Goal: Task Accomplishment & Management: Manage account settings

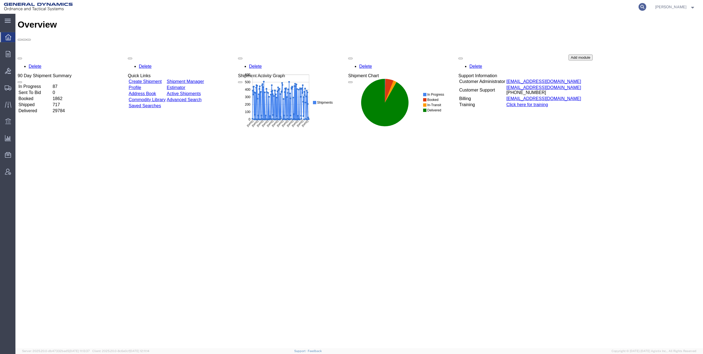
click at [645, 7] on icon at bounding box center [642, 7] width 8 height 8
paste input "57023165"
type input "57023165"
click at [644, 6] on icon at bounding box center [642, 7] width 8 height 8
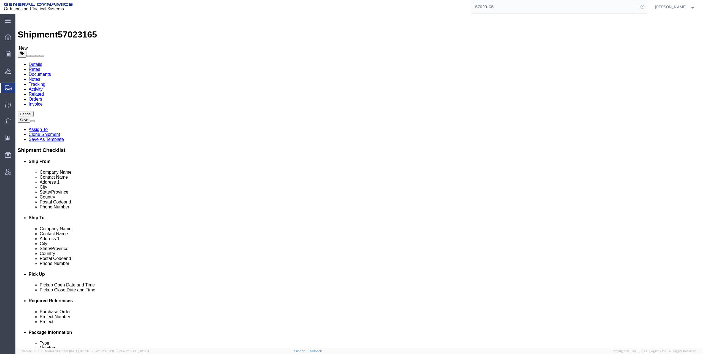
select select
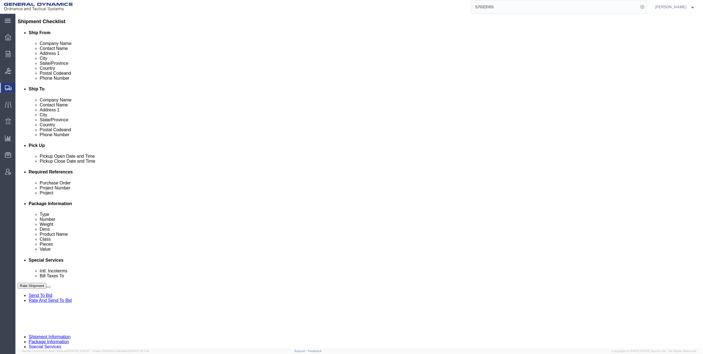
scroll to position [139, 0]
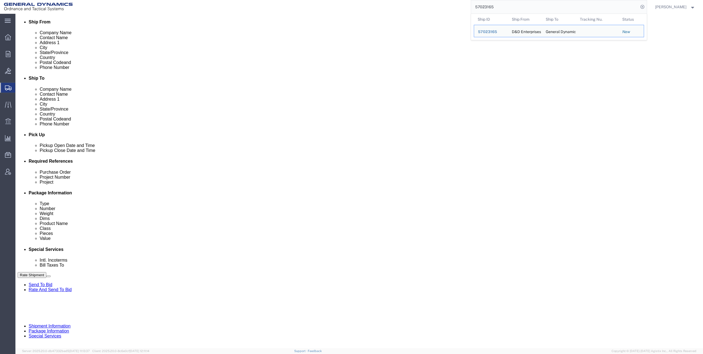
click input "text"
type input "30100321"
drag, startPoint x: 501, startPoint y: 200, endPoint x: 504, endPoint y: 197, distance: 4.0
click input "text"
click input "LC7"
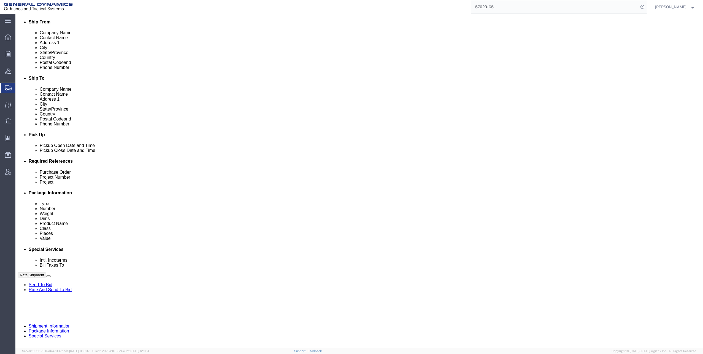
type input "LC7FY24 M1002/M865A1"
click button "Continue"
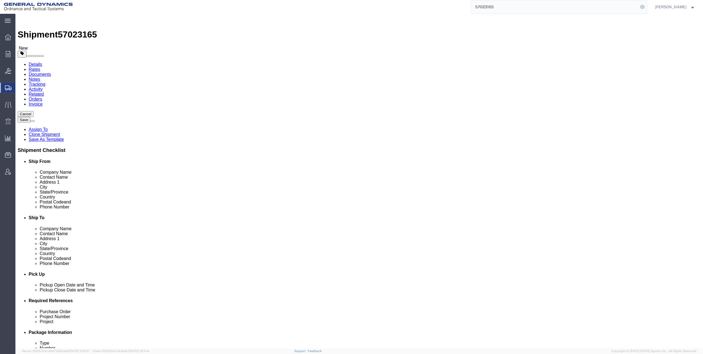
click dd "1566.00 Each"
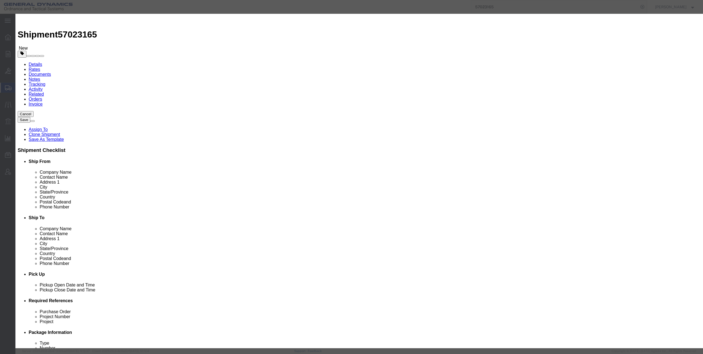
click select "Select 50 55 60 65 70 85 92.5 100 125 175 250 300 400"
select select "70"
click select "Select 50 55 60 65 70 85 92.5 100 125 175 250 300 400"
click button "Save & Close"
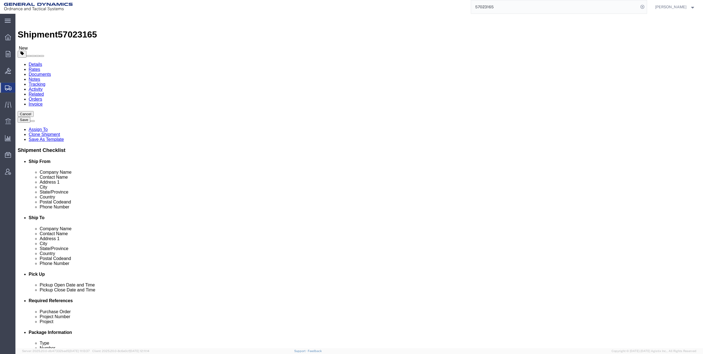
click button "Continue"
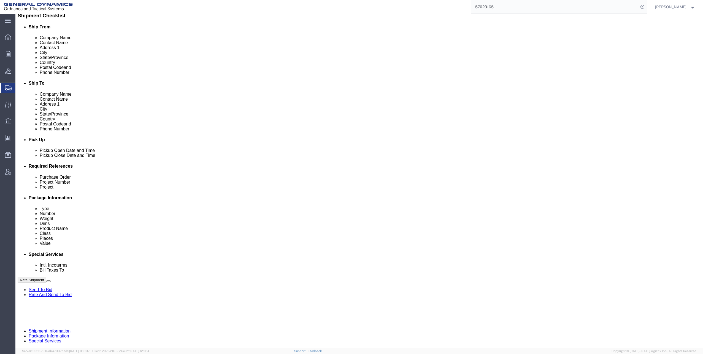
scroll to position [220, 0]
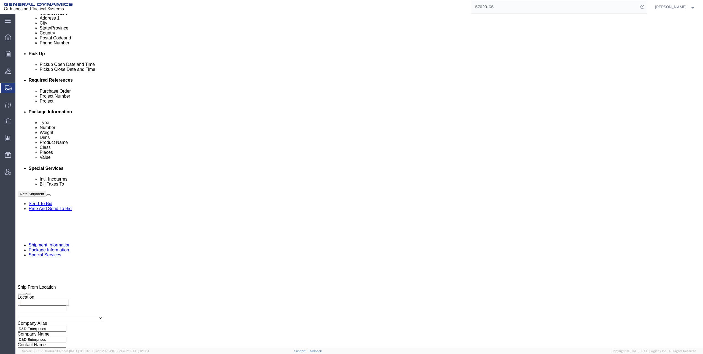
click select "Select Recipient Account Sender/Shipper Third Party Account"
select select "THRD"
click select "Select Recipient Account Sender/Shipper Third Party Account"
click input "General Dynamics - OTS"
type input "GEDO"
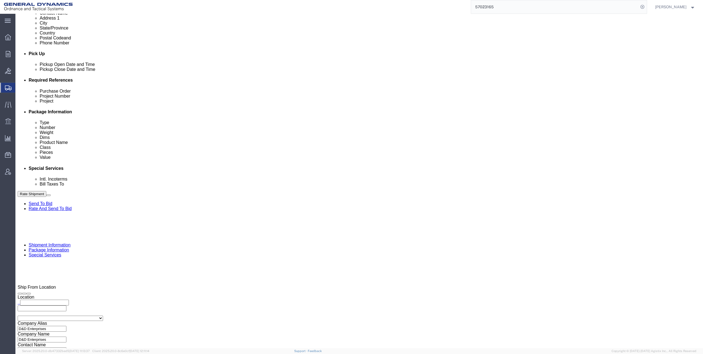
click p "- GEDOTS %DATA 2 LOGISTICS - (GEDOTS %DATA 2 LOGISTICS) [GEOGRAPHIC_DATA][PERSO…"
select select "FL"
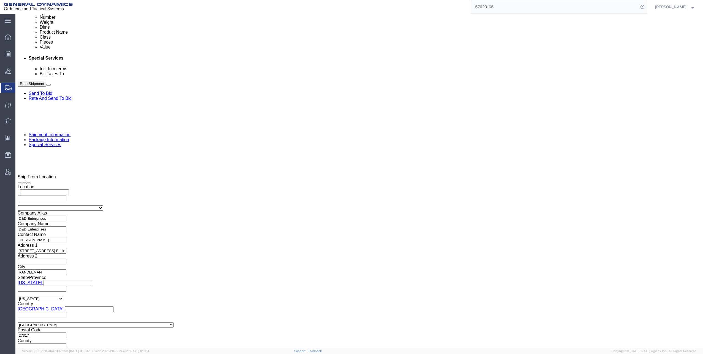
type input "GEDOTS %DATA 2 LOGISTICS"
click button "Rate Shipment"
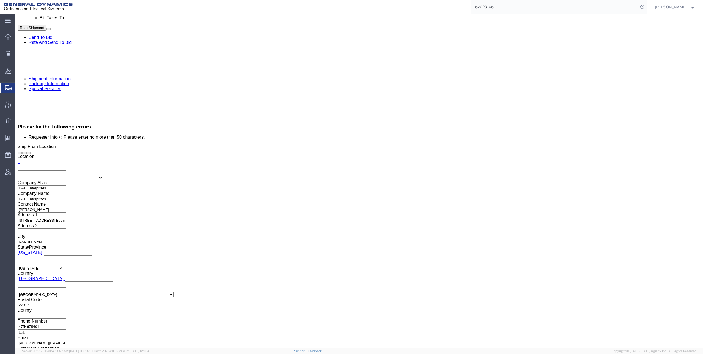
scroll to position [468, 0]
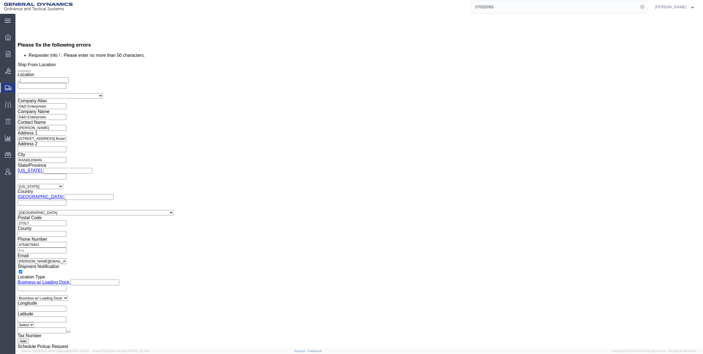
click input "[PERSON_NAME][EMAIL_ADDRESS][DOMAIN_NAME], [DOMAIN_NAME][EMAIL_ADDRESS][DOMAIN_…"
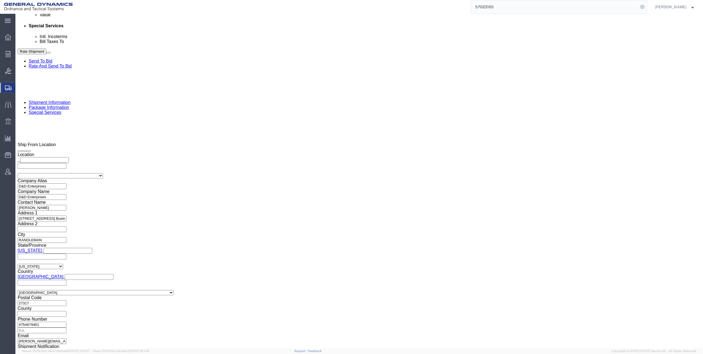
scroll to position [362, 0]
type input "[PERSON_NAME][EMAIL_ADDRESS][DOMAIN_NAME]"
click button "Rate Shipment"
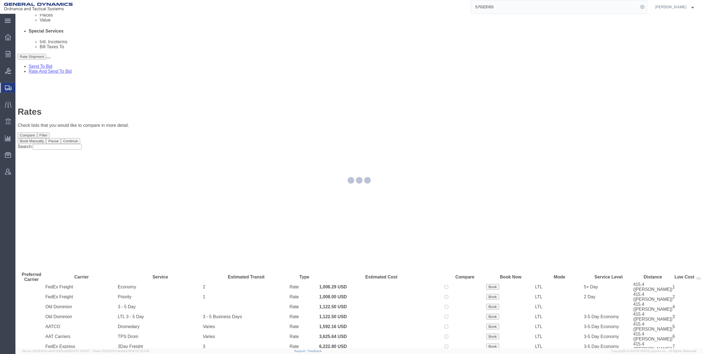
scroll to position [0, 0]
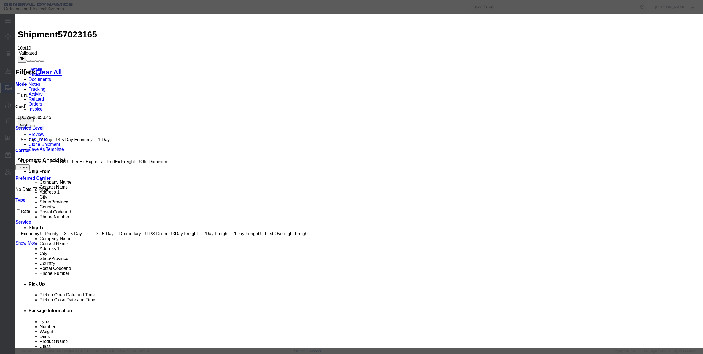
select select "12733"
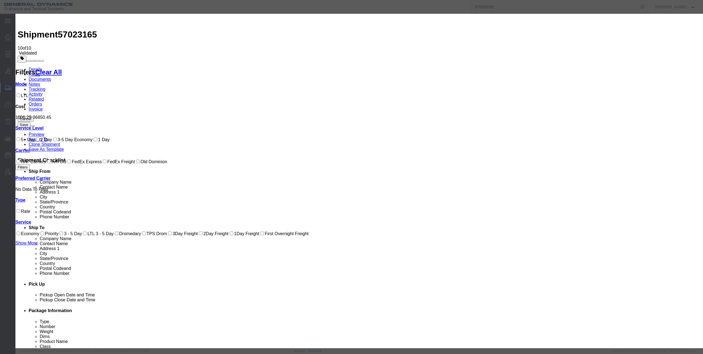
select select "26502"
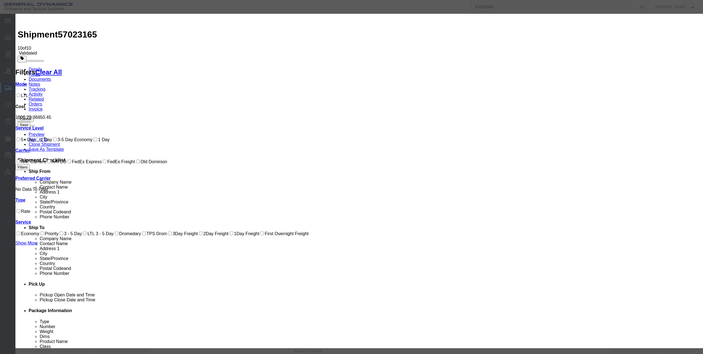
type input "57023165"
type input "[PERSON_NAME]"
checkbox input "true"
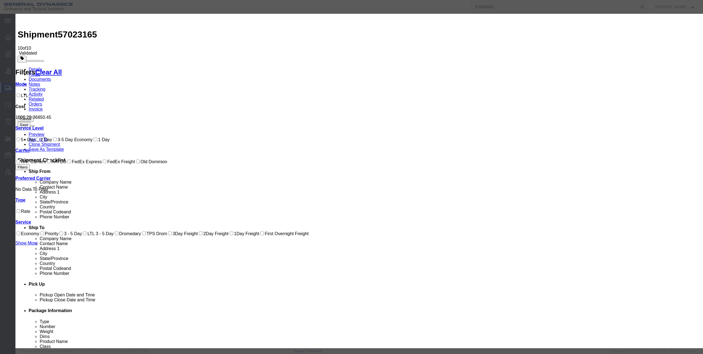
type input "[PERSON_NAME]"
type input "[PHONE_NUMBER]"
select select "1600"
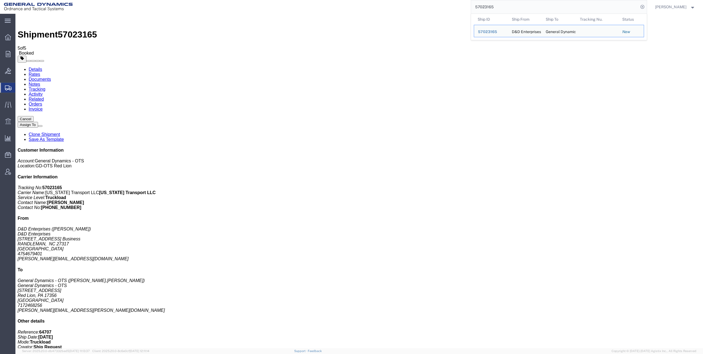
drag, startPoint x: 477, startPoint y: 6, endPoint x: 513, endPoint y: 4, distance: 37.0
click at [513, 4] on input "57023165" at bounding box center [554, 6] width 167 height 13
paste input "6982952"
type input "56982952"
click at [645, 6] on icon at bounding box center [642, 7] width 8 height 8
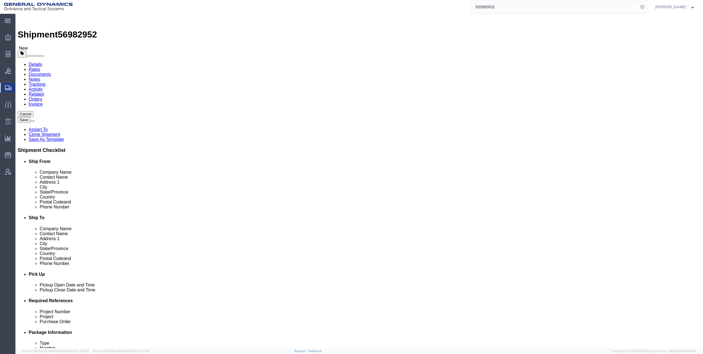
select select "310"
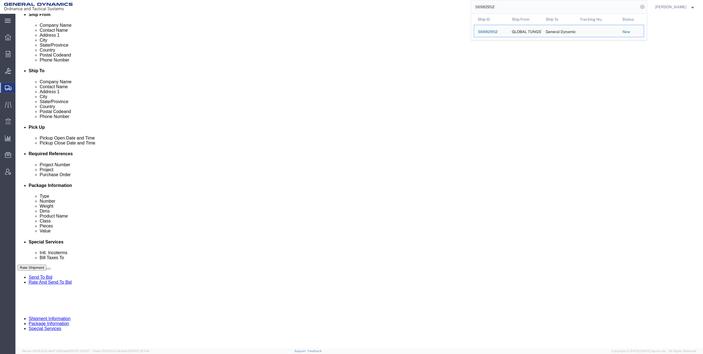
scroll to position [150, 0]
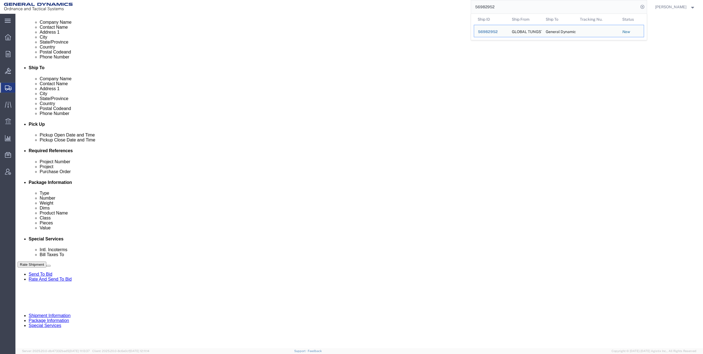
click input "text"
type input "30000257"
click div "Select Account Type Activity ID Airline Appointment Number ASN Batch Request # …"
click input "text"
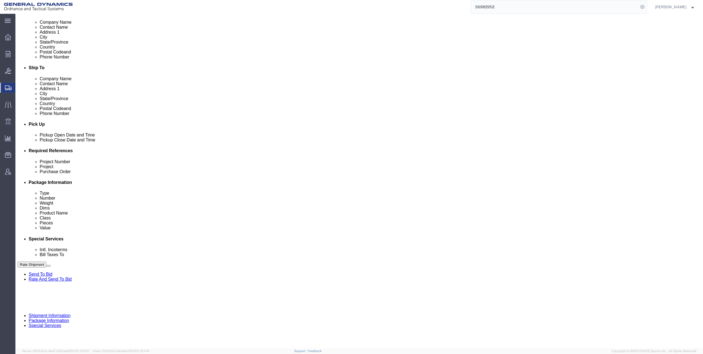
type input "PO 514 GDOTS [PERSON_NAME] XM1203 50MM APF"
click button "Continue"
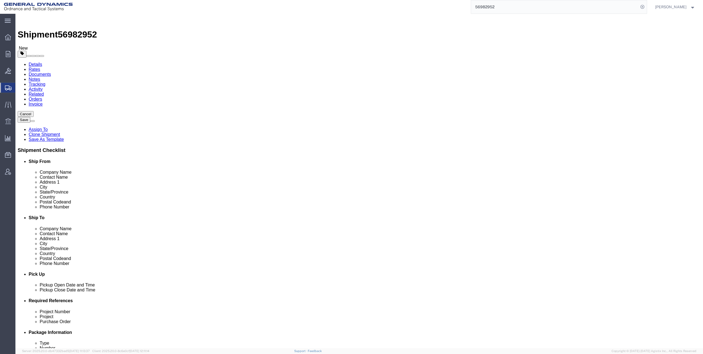
click icon
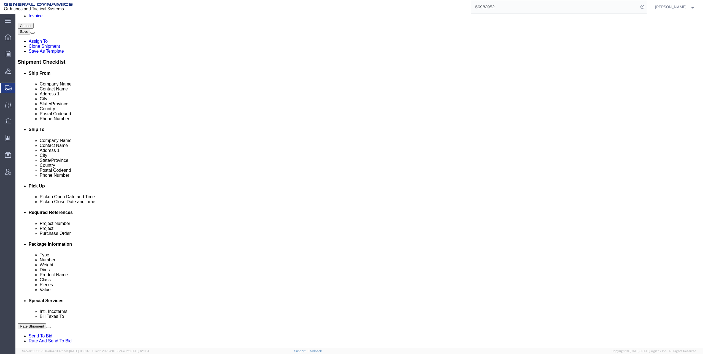
scroll to position [138, 0]
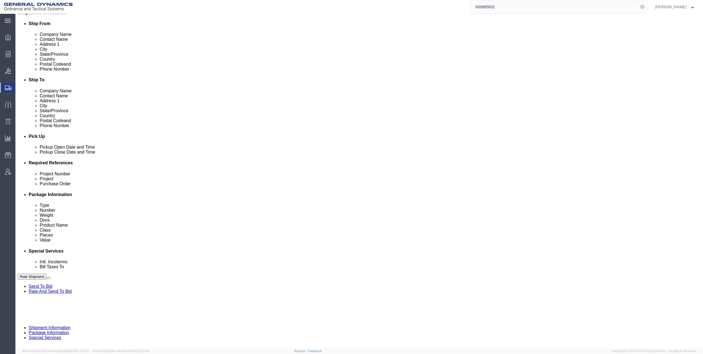
click div "[DATE] 10:04 AM"
type input "9:00 AM"
click button "Apply"
click div "[DATE] 11:04 AM"
type input "4:00 PM"
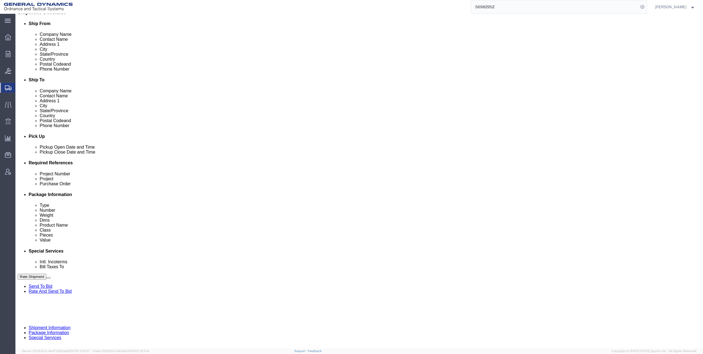
click button "Apply"
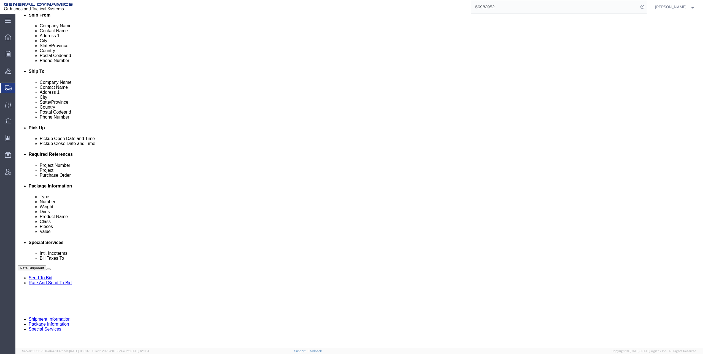
scroll to position [150, 0]
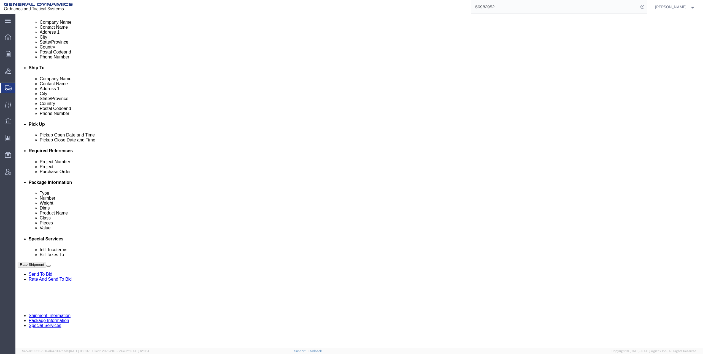
click button "Continue"
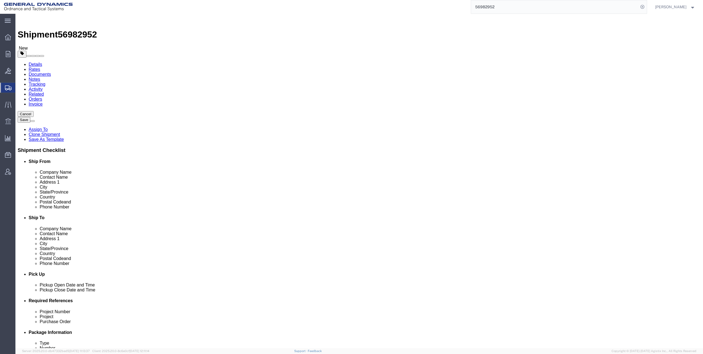
click button "Continue"
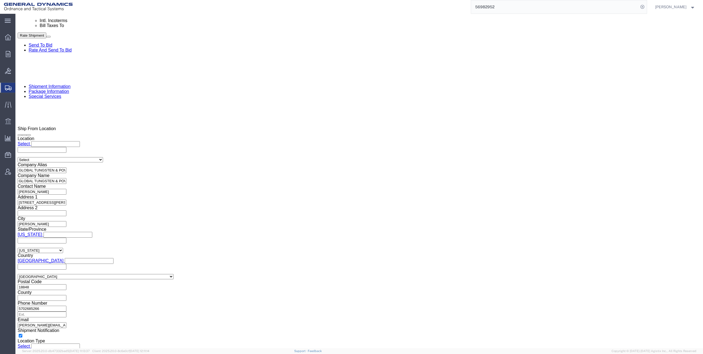
scroll to position [441, 0]
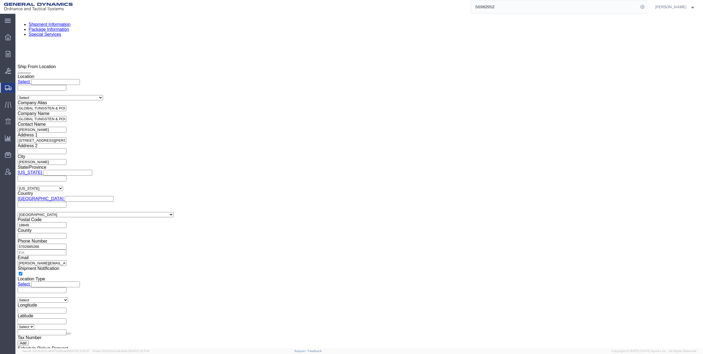
click button "Rate Shipment"
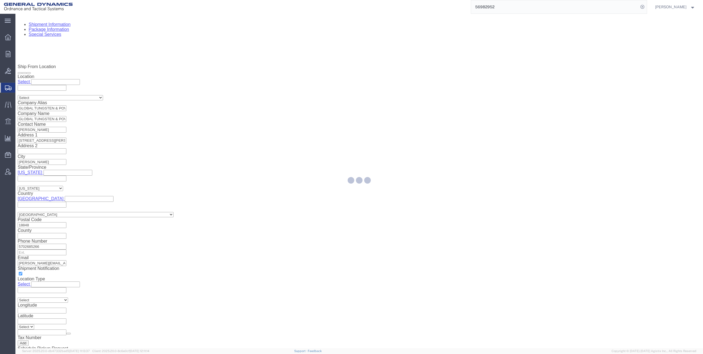
scroll to position [463, 0]
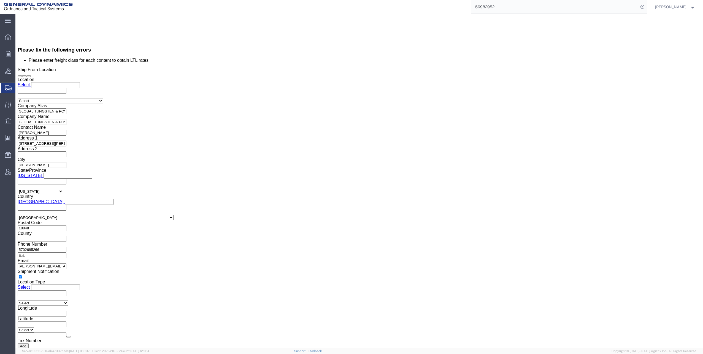
click button "Rate Shipment"
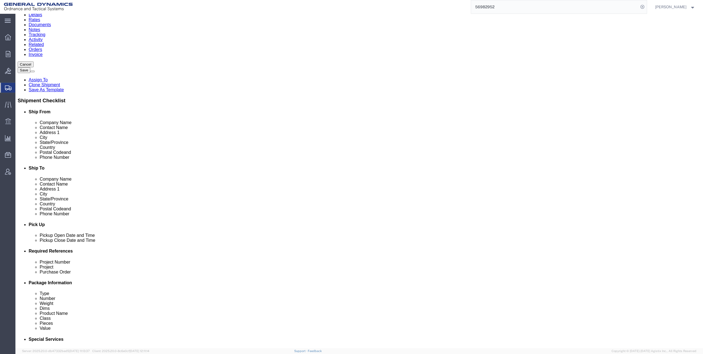
scroll to position [0, 0]
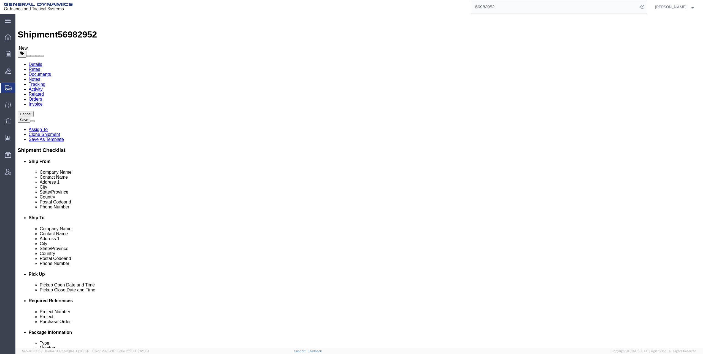
click icon
click div "Pieces: 309.00 Each Total value: 51720.42 USD"
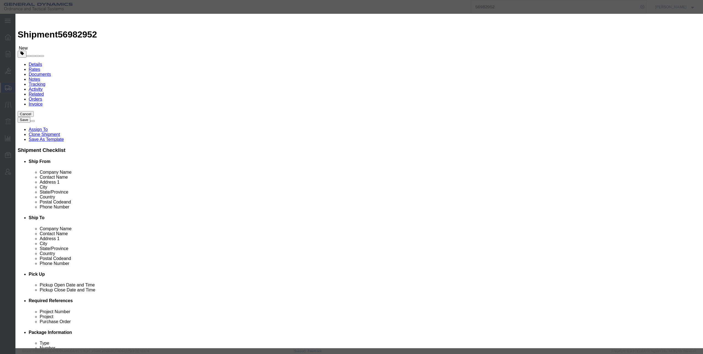
click select "Select 50 55 60 65 70 85 92.5 100 125 175 250 300 400"
select select "70"
click select "Select 50 55 60 65 70 85 92.5 100 125 175 250 300 400"
click button "Save & Close"
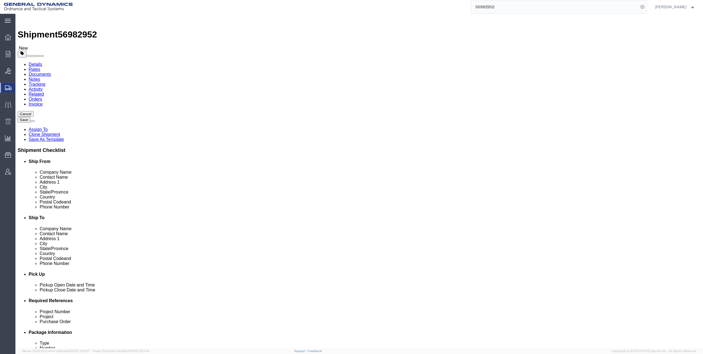
click button "Rate Shipment"
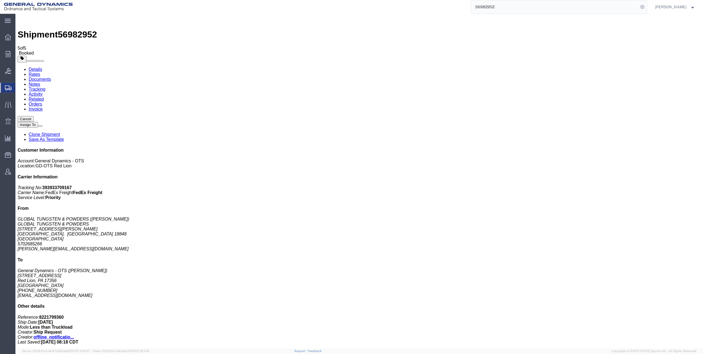
click at [32, 67] on link "Details" at bounding box center [35, 69] width 13 height 5
click link "Schedule pickup request"
click link "Documents"
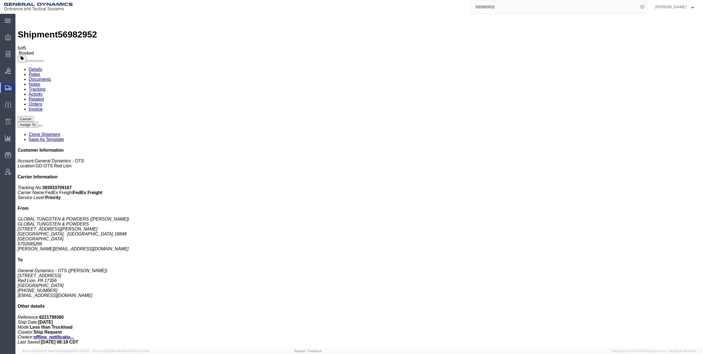
click at [36, 67] on link "Details" at bounding box center [35, 69] width 13 height 5
drag, startPoint x: 477, startPoint y: 6, endPoint x: 527, endPoint y: 0, distance: 50.2
click at [527, 0] on input "56982952" at bounding box center [554, 6] width 167 height 13
click at [646, 6] on icon at bounding box center [642, 7] width 8 height 8
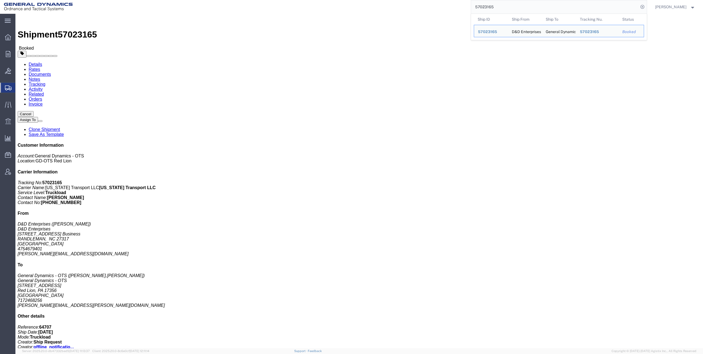
drag, startPoint x: 474, startPoint y: 7, endPoint x: 520, endPoint y: 1, distance: 46.1
click at [520, 1] on input "57023165" at bounding box center [554, 6] width 167 height 13
paste input "6998643"
type input "56998643"
click at [644, 7] on icon at bounding box center [642, 7] width 8 height 8
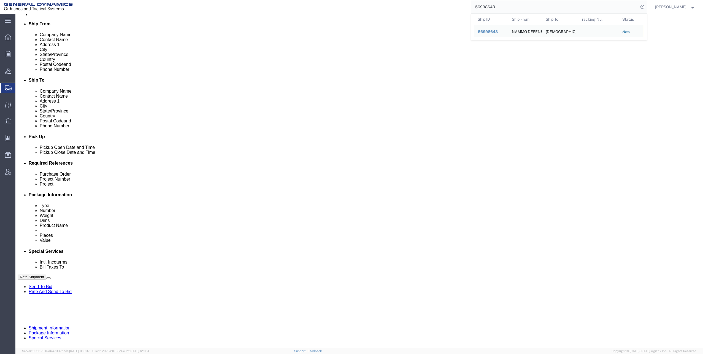
scroll to position [138, 0]
click icon
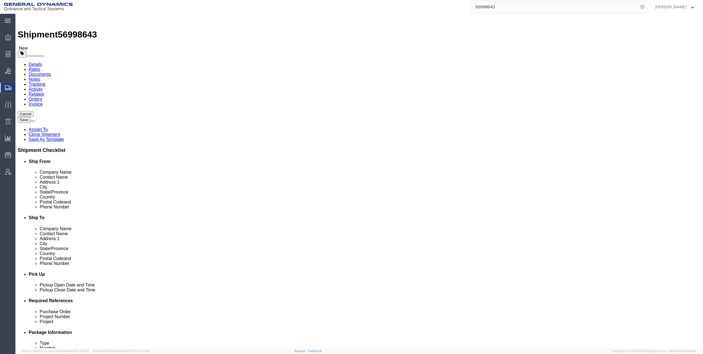
click dd "920.00 Gram"
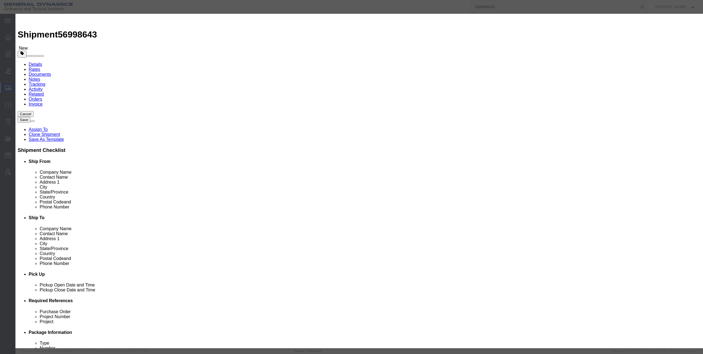
click select "Select 50 55 60 65 70 85 92.5 100 125 175 250 300 400"
select select "92.5"
click select "Select 50 55 60 65 70 85 92.5 100 125 175 250 300 400"
click button "Save & Close"
